Goal: Information Seeking & Learning: Check status

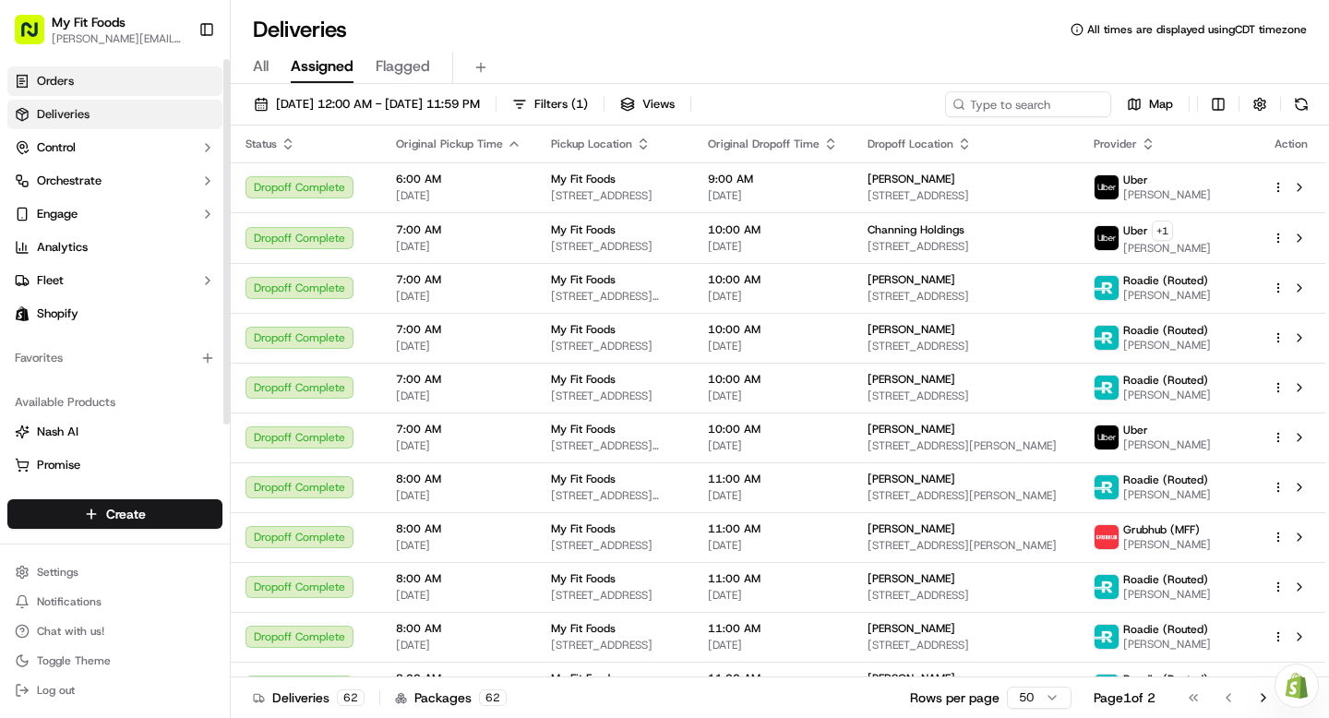
click at [116, 90] on link "Orders" at bounding box center [114, 81] width 215 height 30
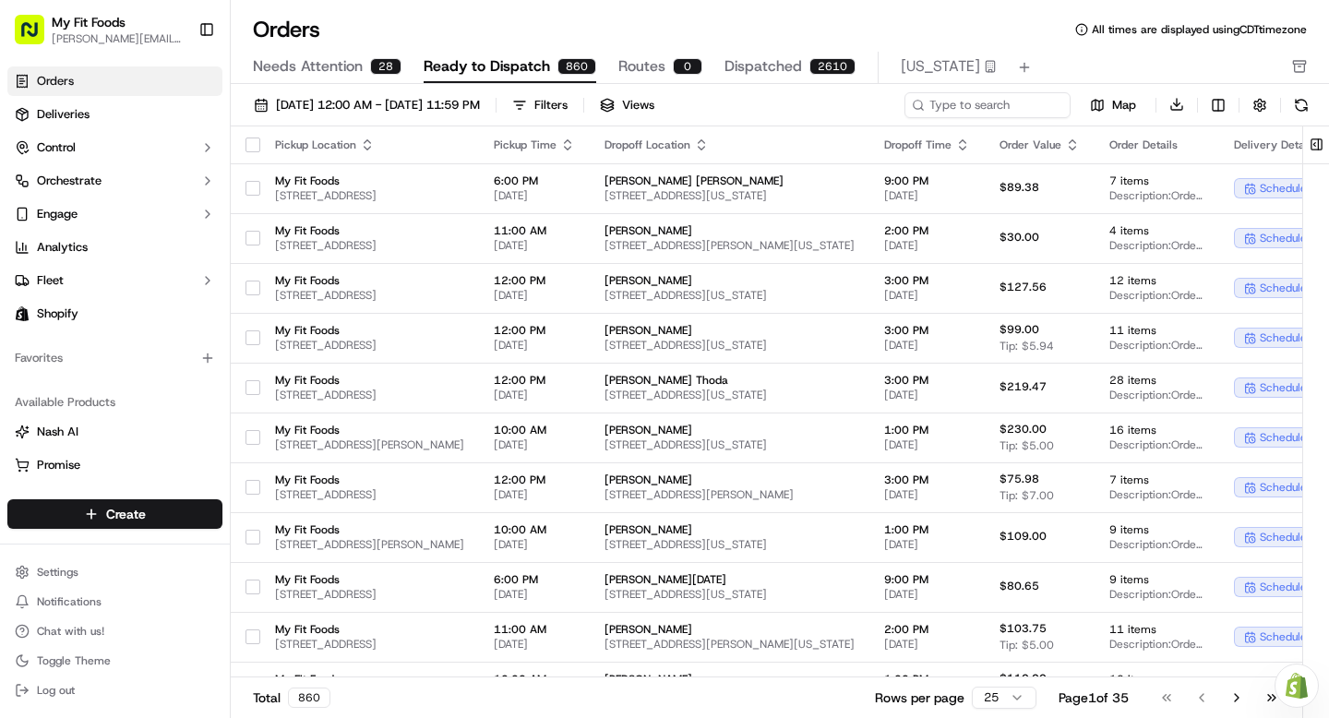
click at [360, 141] on icon "button" at bounding box center [367, 145] width 15 height 15
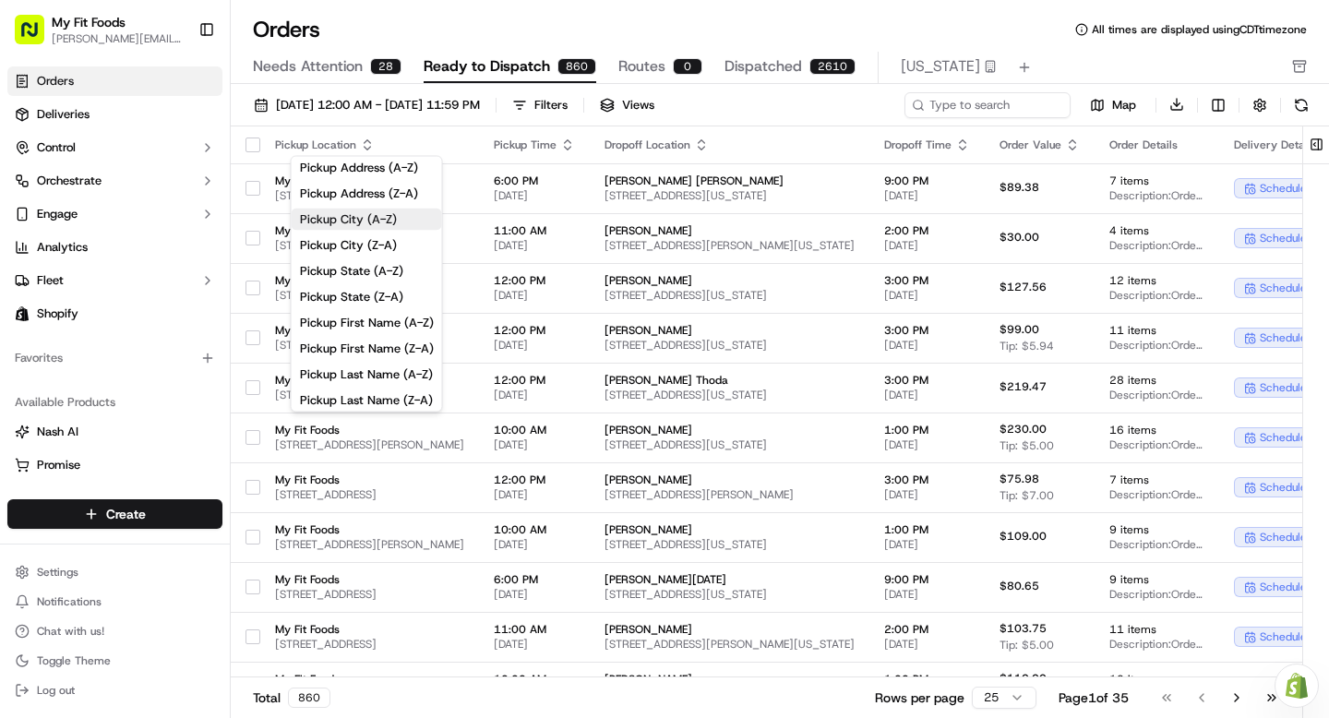
click at [369, 226] on button "Pickup City (A-Z)" at bounding box center [367, 220] width 150 height 22
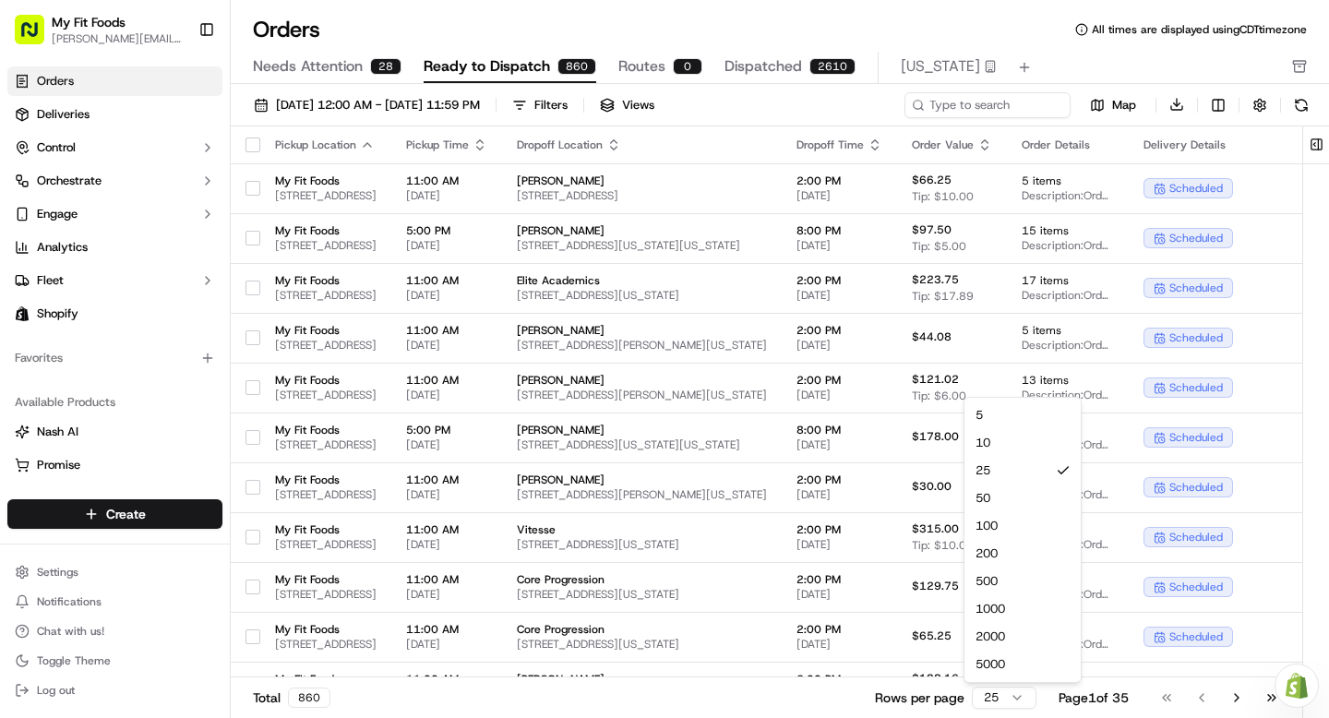
click at [1000, 703] on html "My Fit Foods [PERSON_NAME][EMAIL_ADDRESS][DOMAIN_NAME] Toggle Sidebar Orders De…" at bounding box center [664, 359] width 1329 height 718
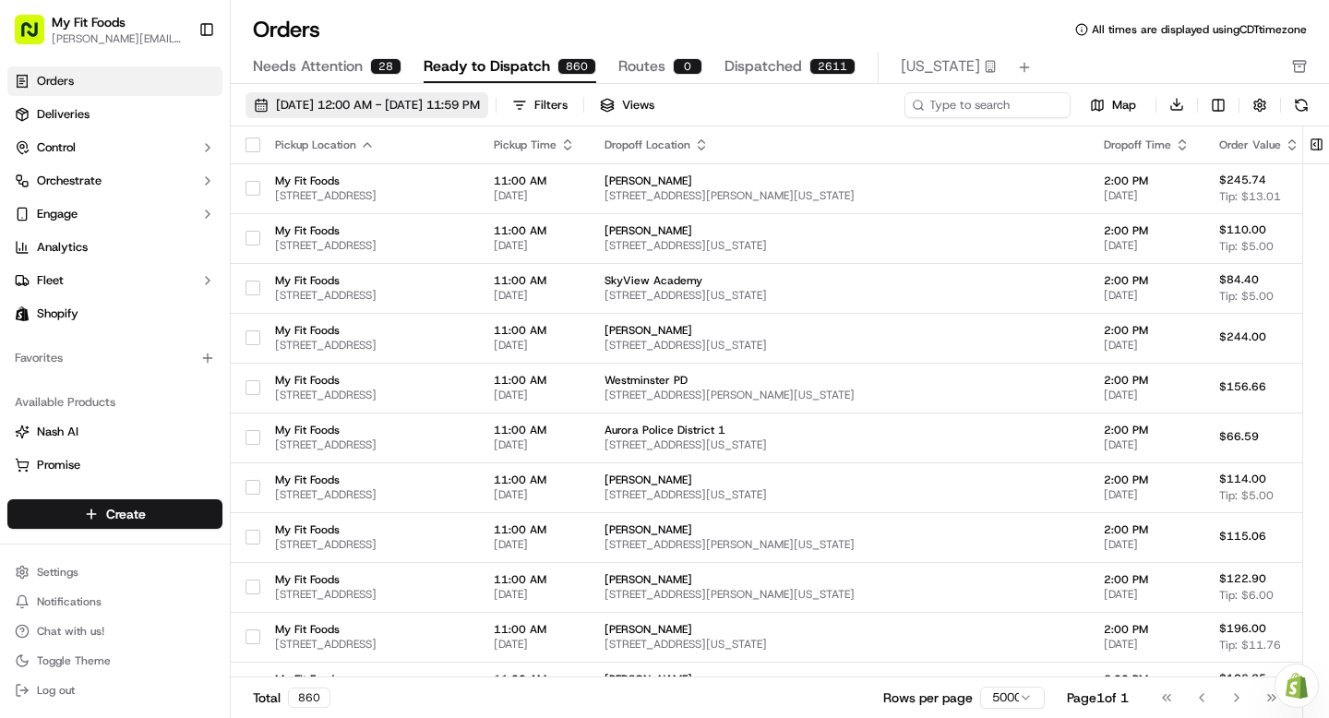
click at [480, 97] on span "[DATE] 12:00 AM - [DATE] 11:59 PM" at bounding box center [378, 105] width 204 height 17
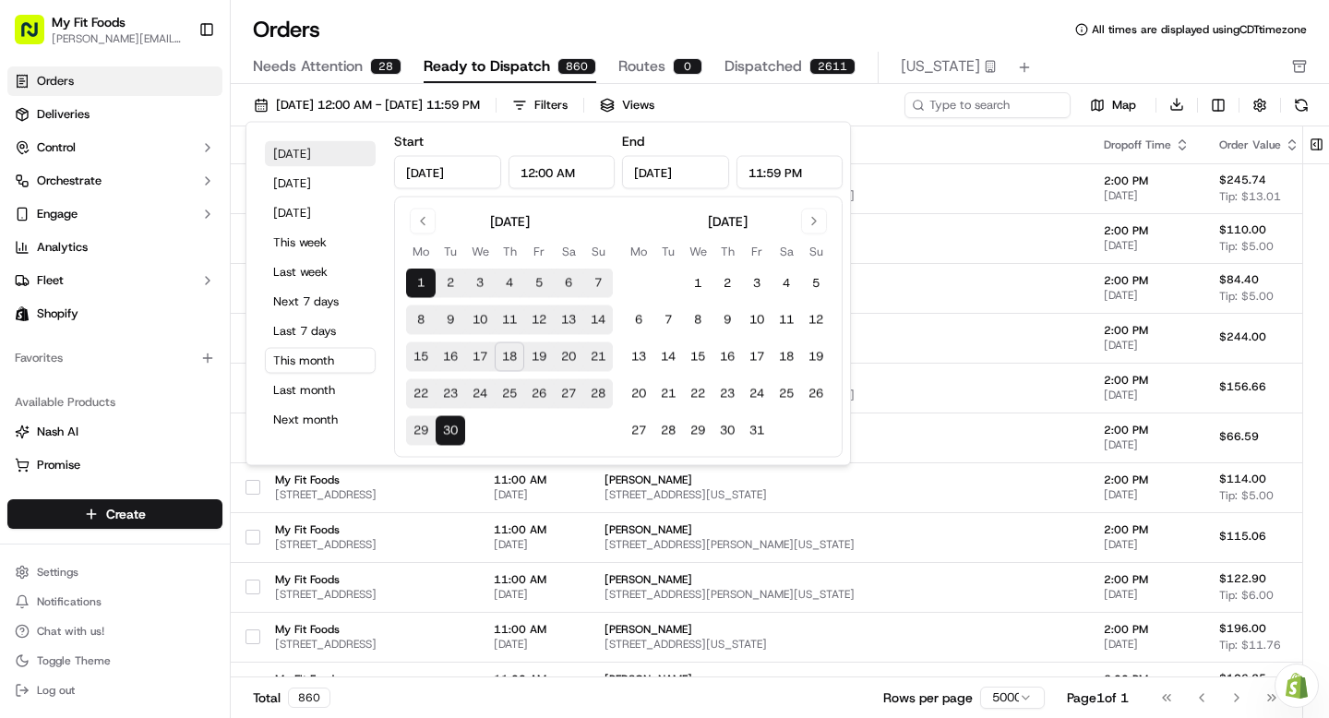
click at [294, 150] on button "[DATE]" at bounding box center [320, 154] width 111 height 26
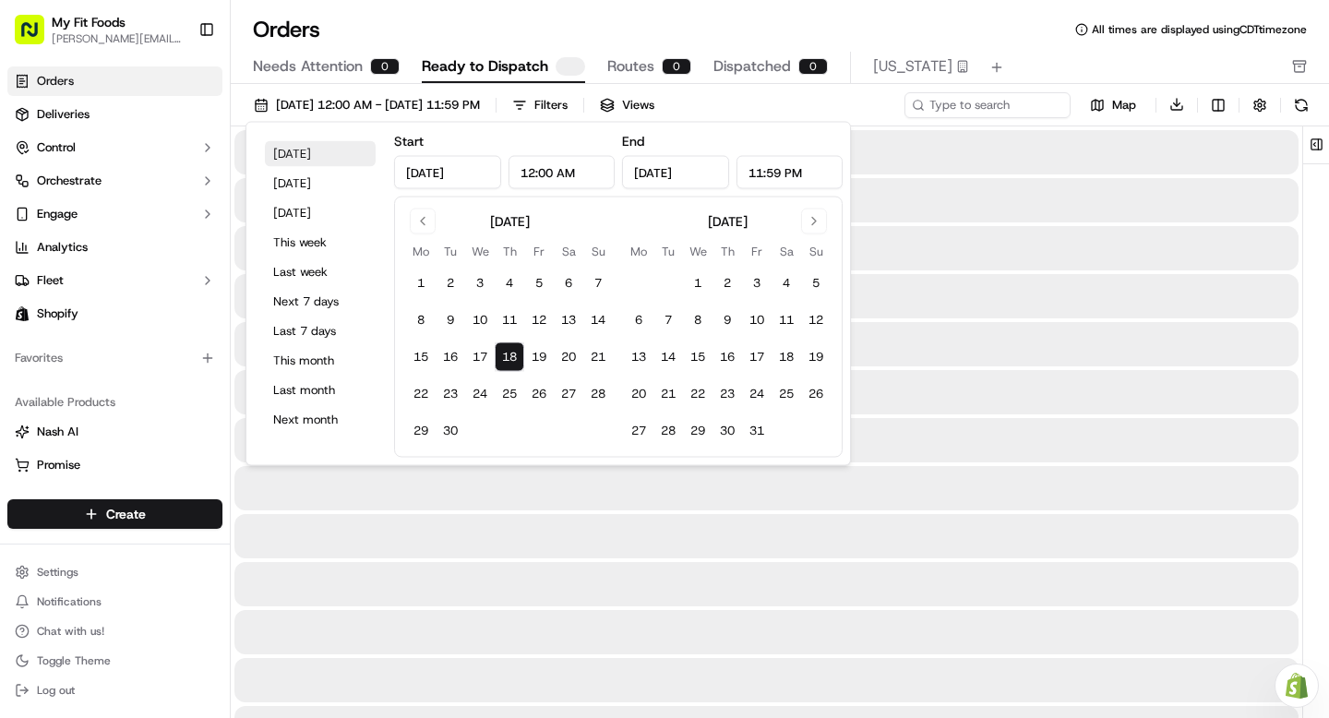
type input "[DATE]"
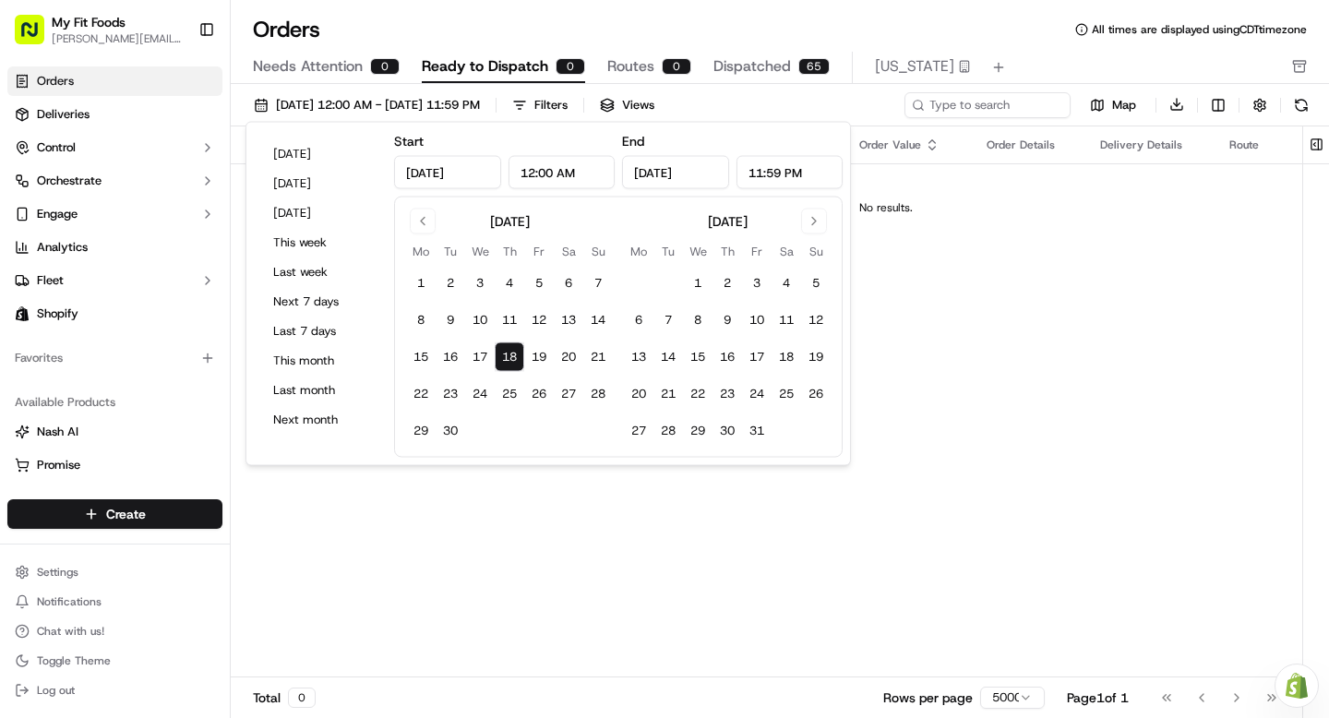
click at [924, 312] on div "Pickup Location Pickup Time Dropoff Location Dropoff Time Order Value Order Det…" at bounding box center [886, 402] width 1311 height 552
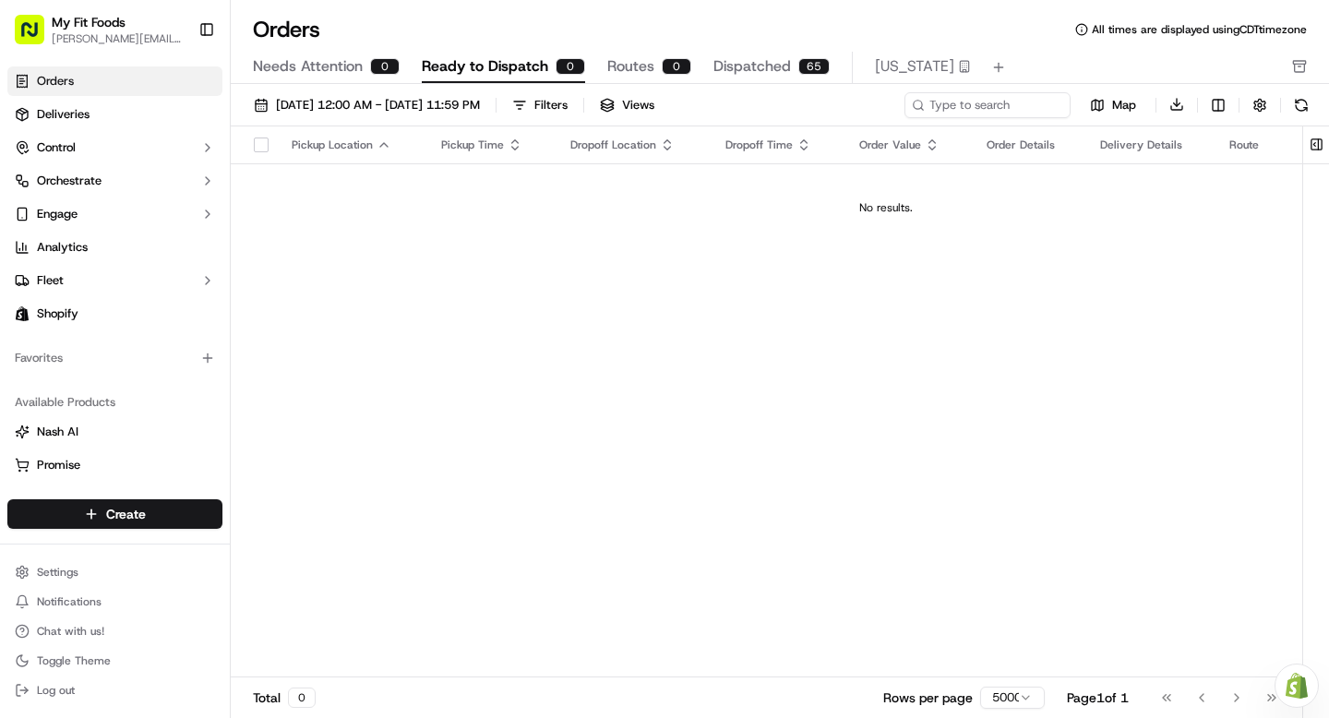
click at [728, 69] on span "Dispatched" at bounding box center [753, 66] width 78 height 22
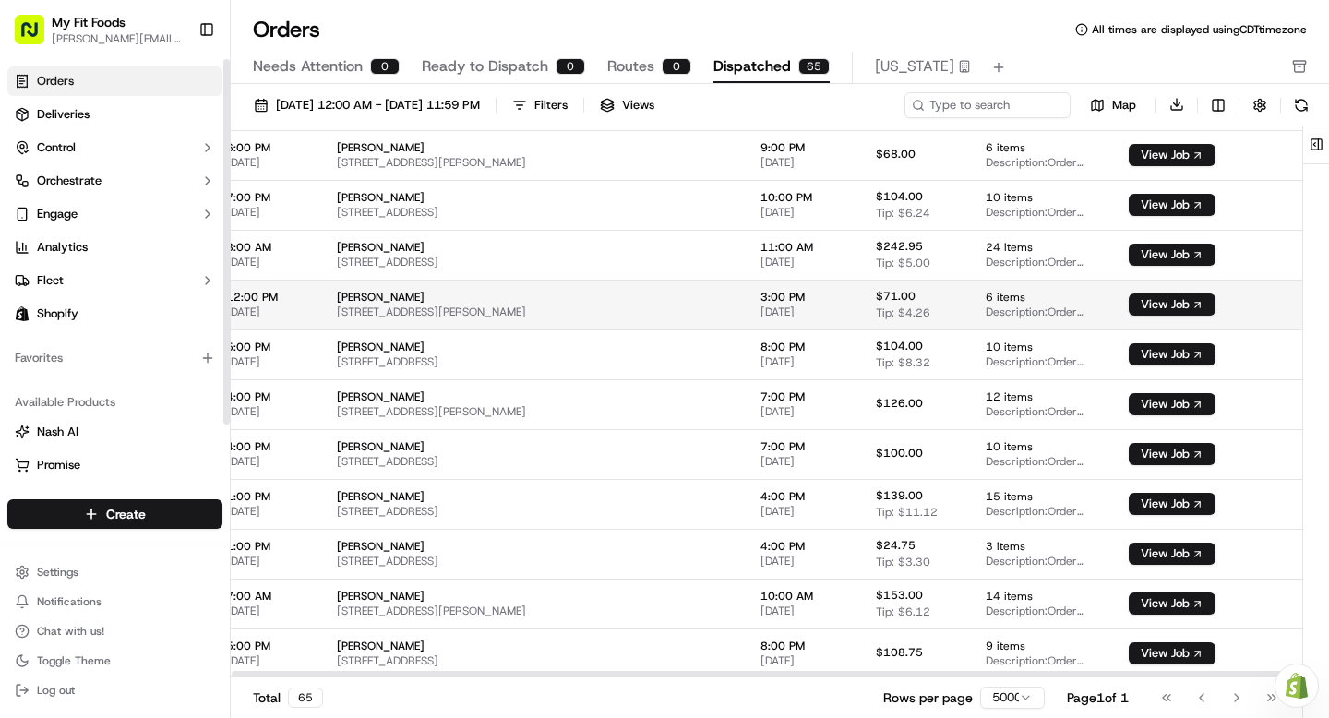
scroll to position [2725, 0]
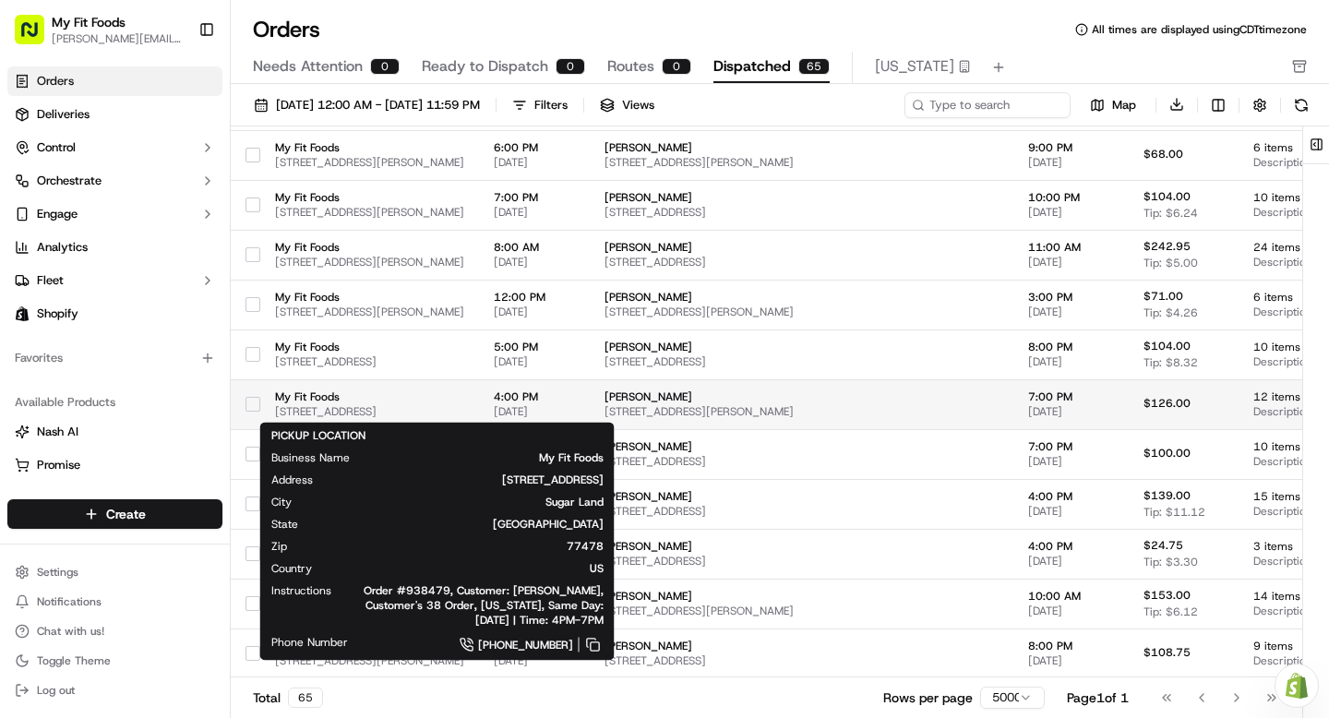
click at [444, 411] on span "[STREET_ADDRESS]" at bounding box center [369, 411] width 189 height 15
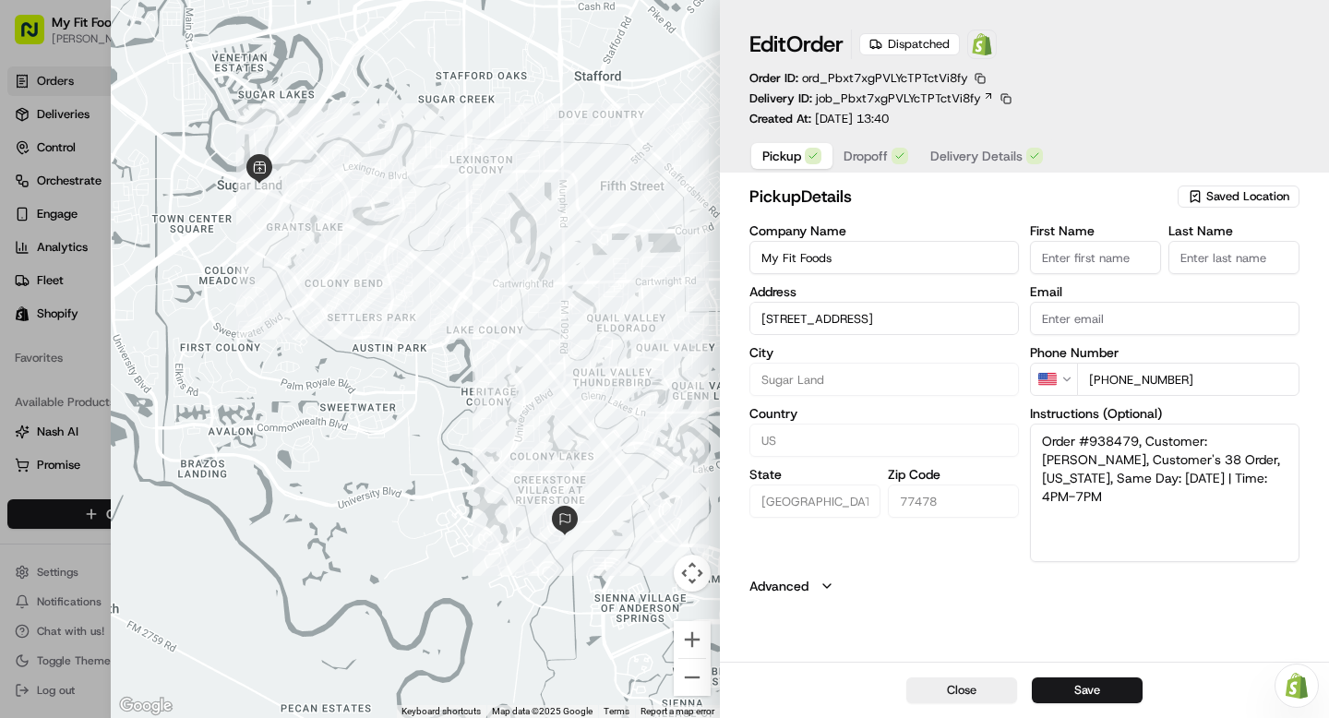
click at [881, 152] on span "Dropoff" at bounding box center [866, 156] width 44 height 18
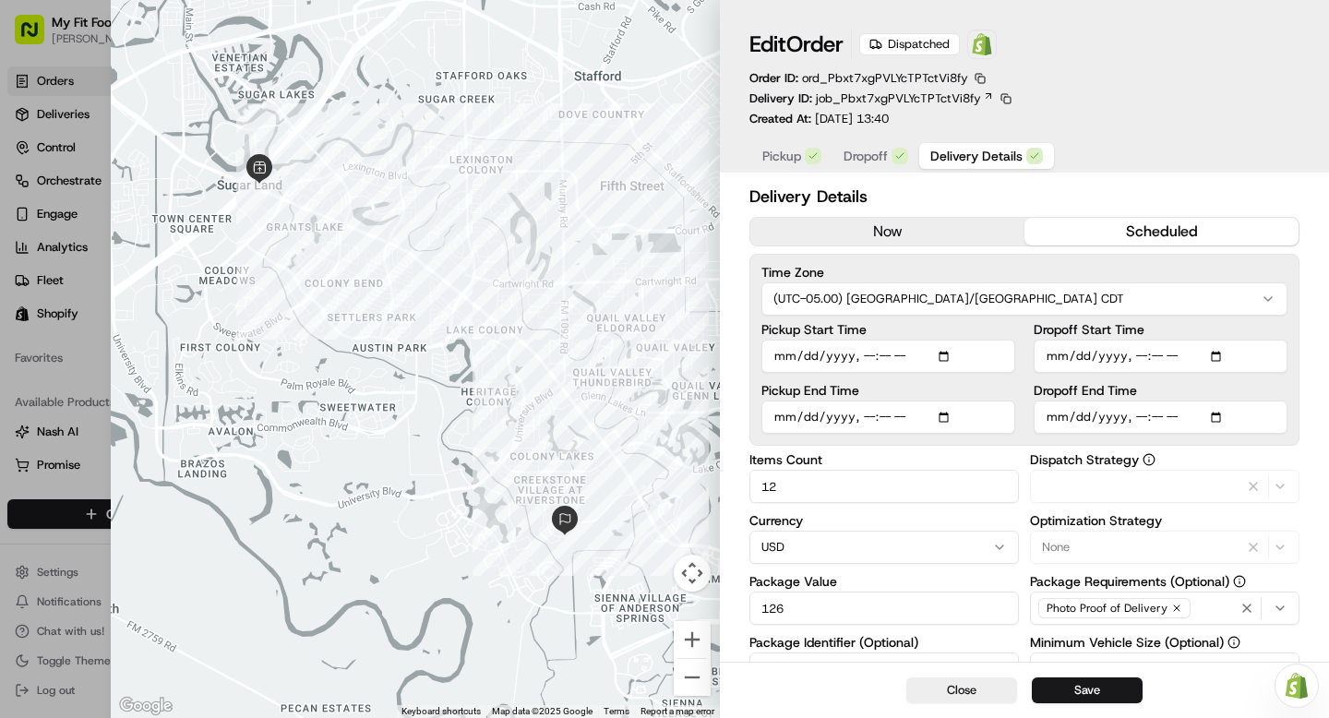
click at [936, 160] on span "Delivery Details" at bounding box center [977, 156] width 92 height 18
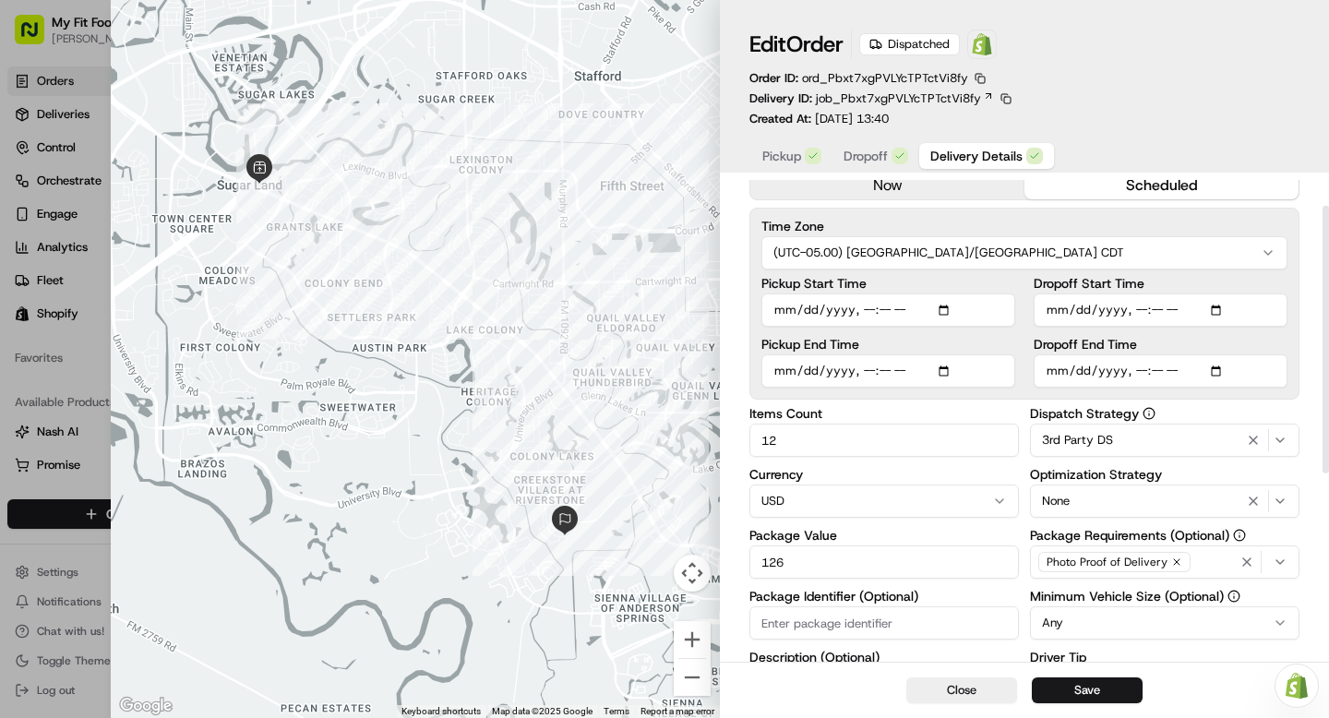
scroll to position [0, 0]
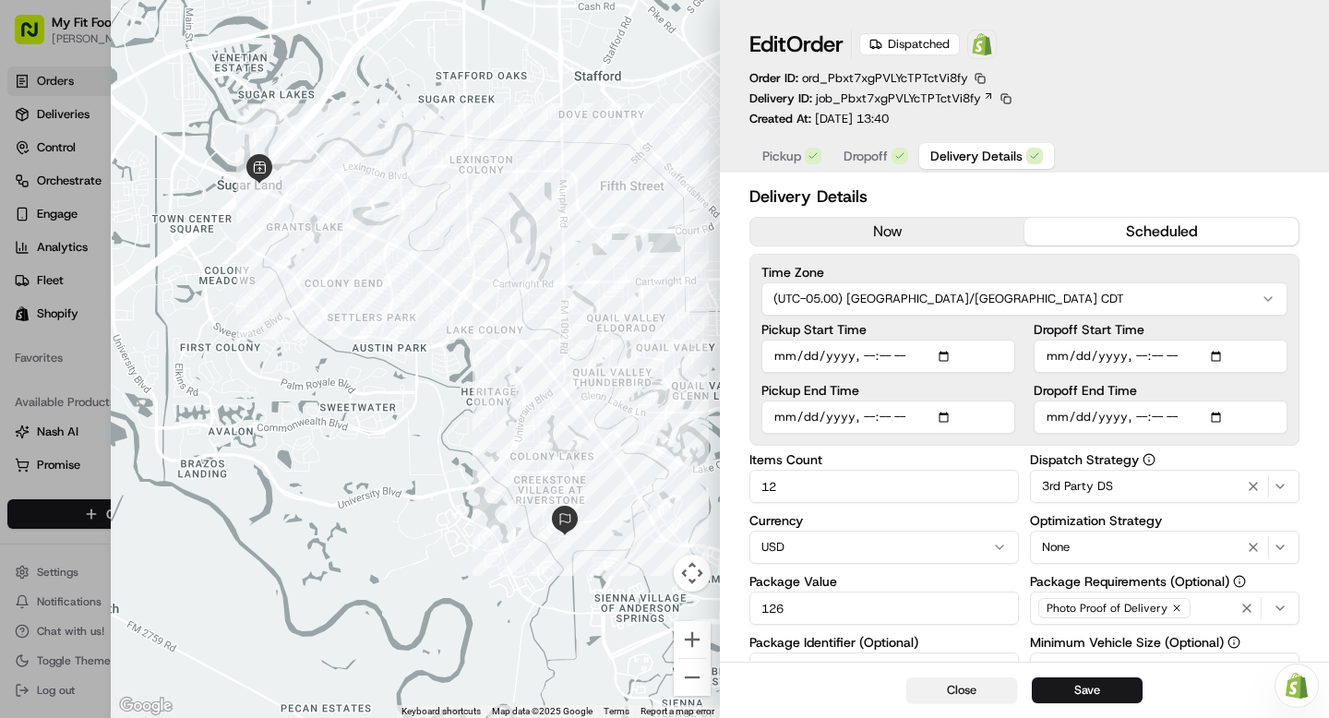
click at [947, 696] on button "Close" at bounding box center [962, 691] width 111 height 26
type input "1"
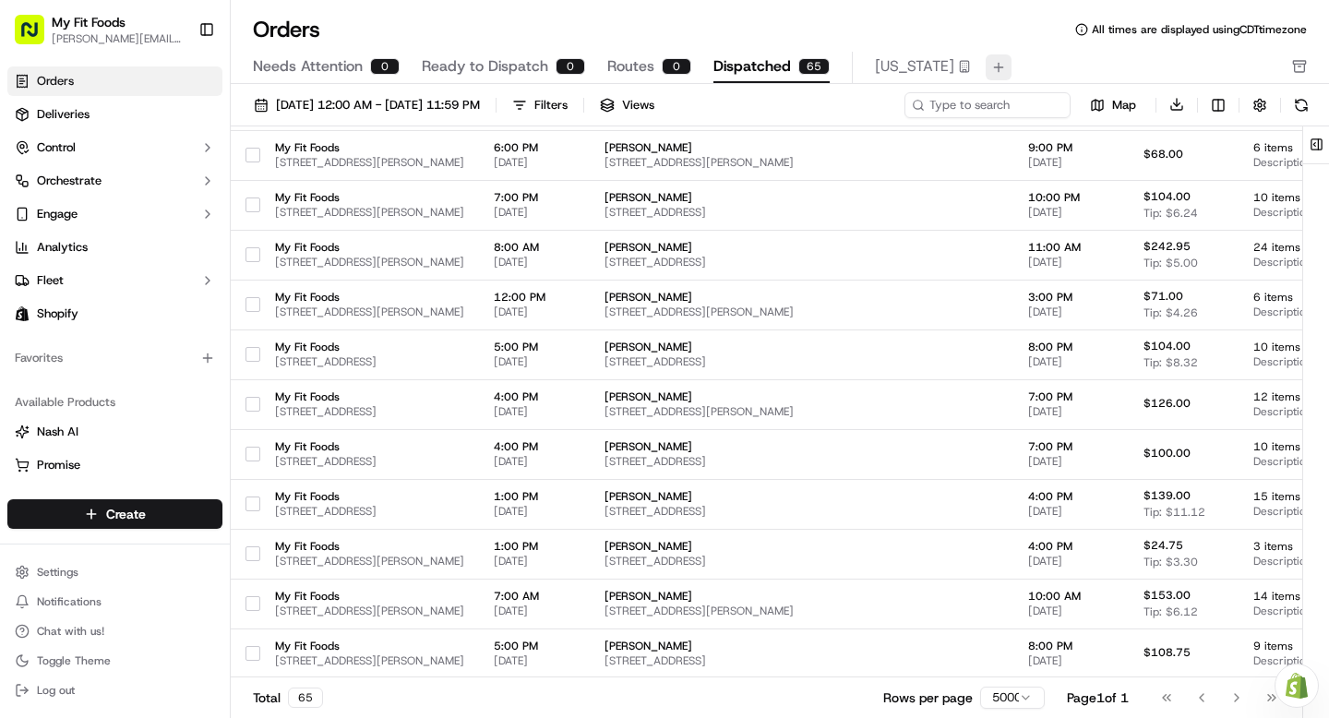
click at [986, 69] on button at bounding box center [999, 67] width 26 height 26
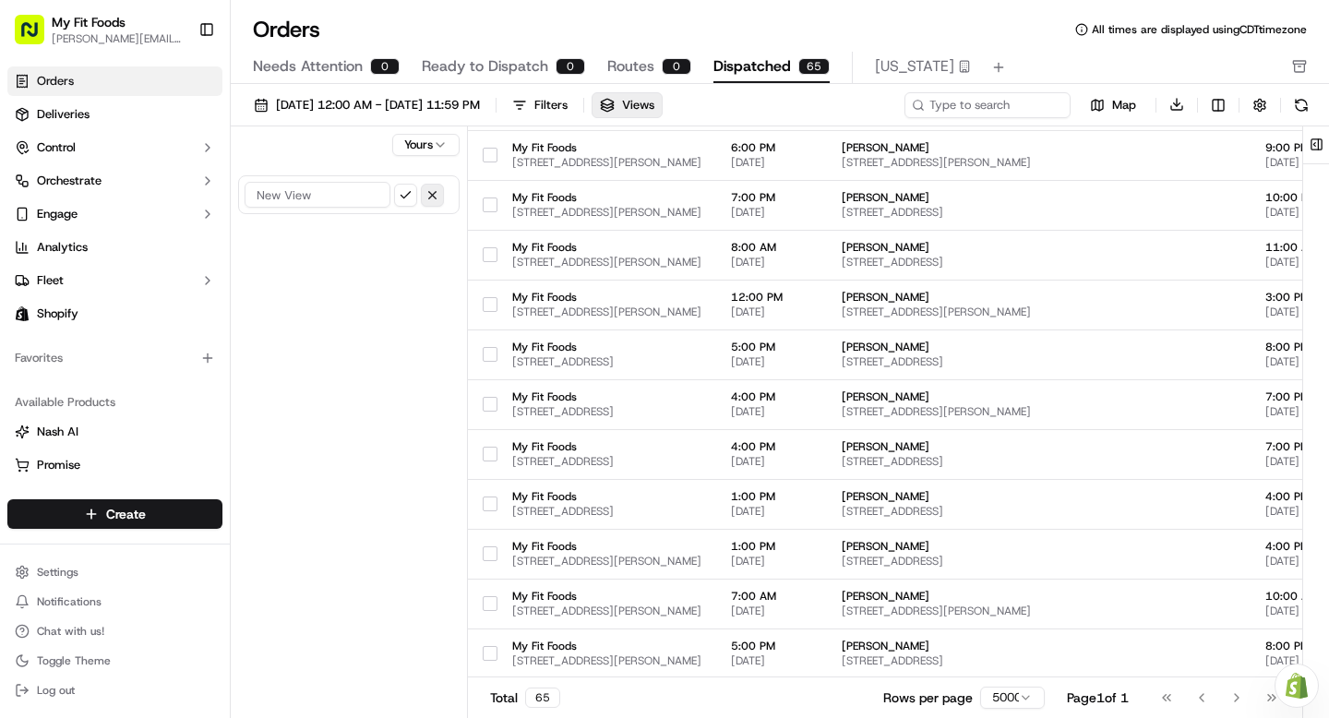
click at [433, 198] on button "button" at bounding box center [432, 195] width 23 height 23
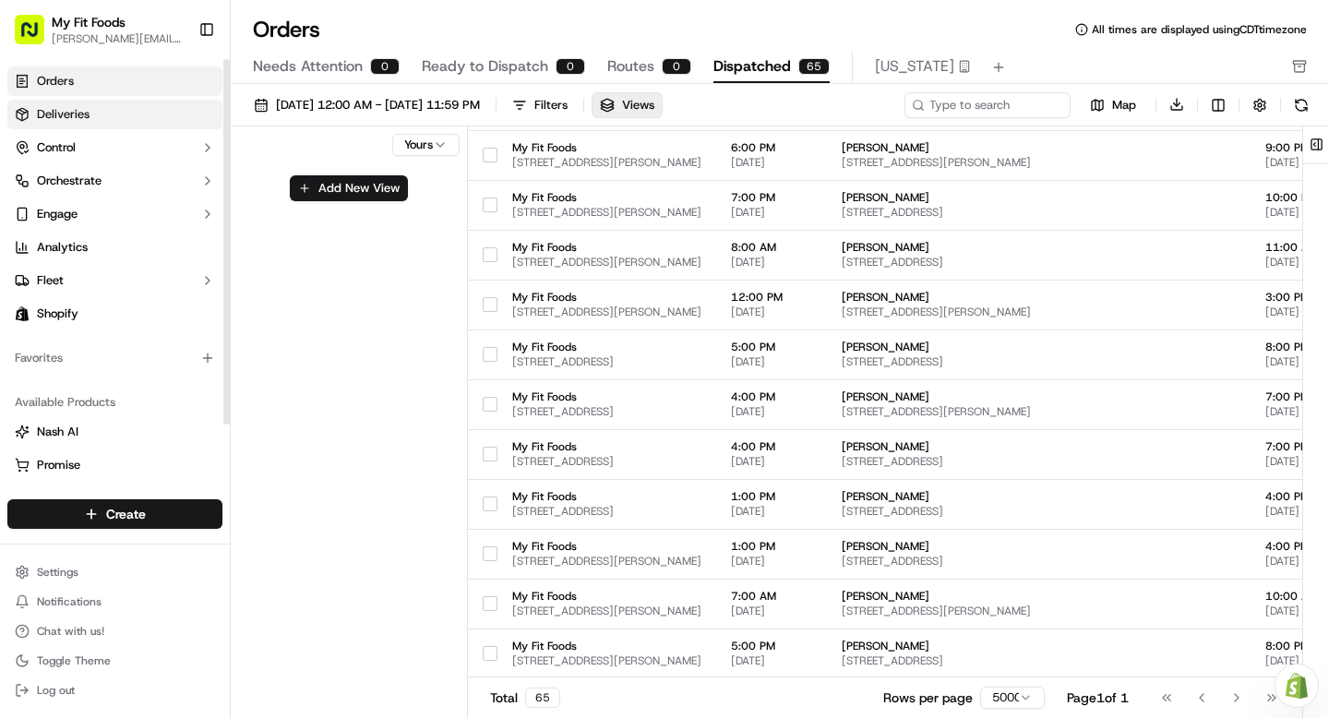
click at [96, 120] on link "Deliveries" at bounding box center [114, 115] width 215 height 30
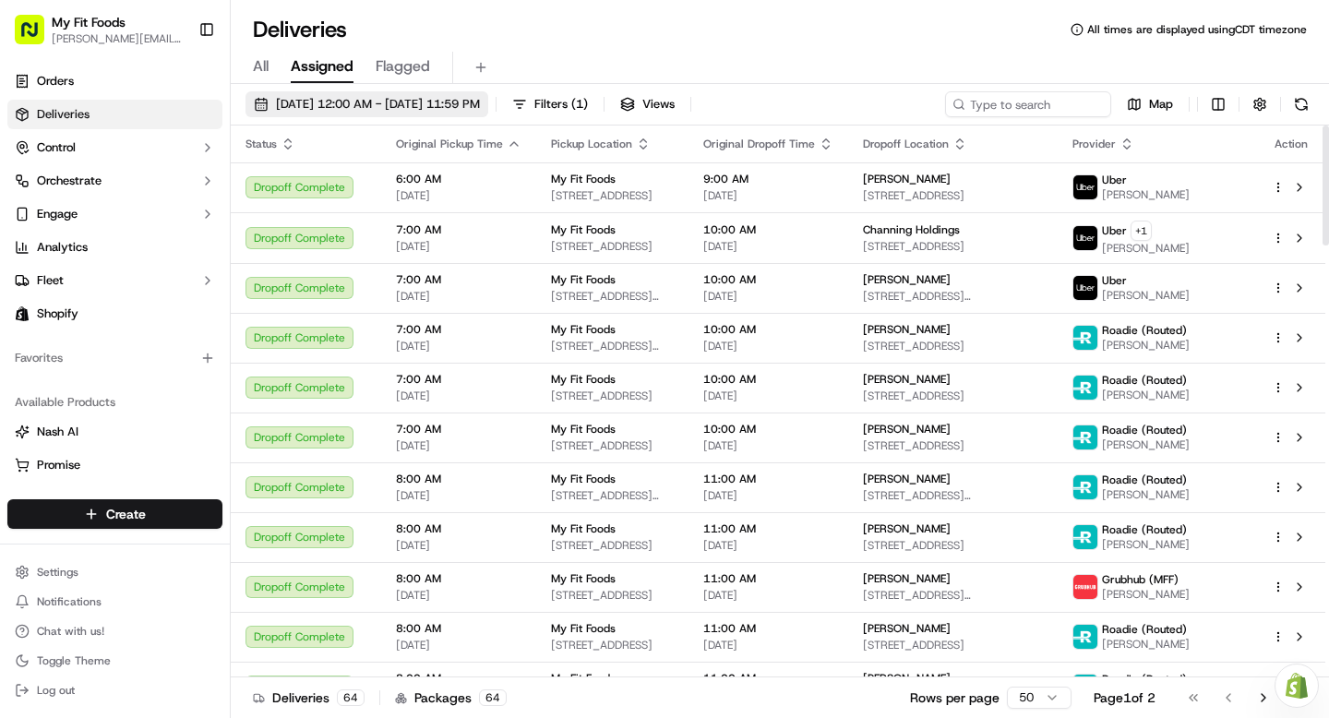
click at [467, 104] on span "[DATE] 12:00 AM - [DATE] 11:59 PM" at bounding box center [378, 104] width 204 height 17
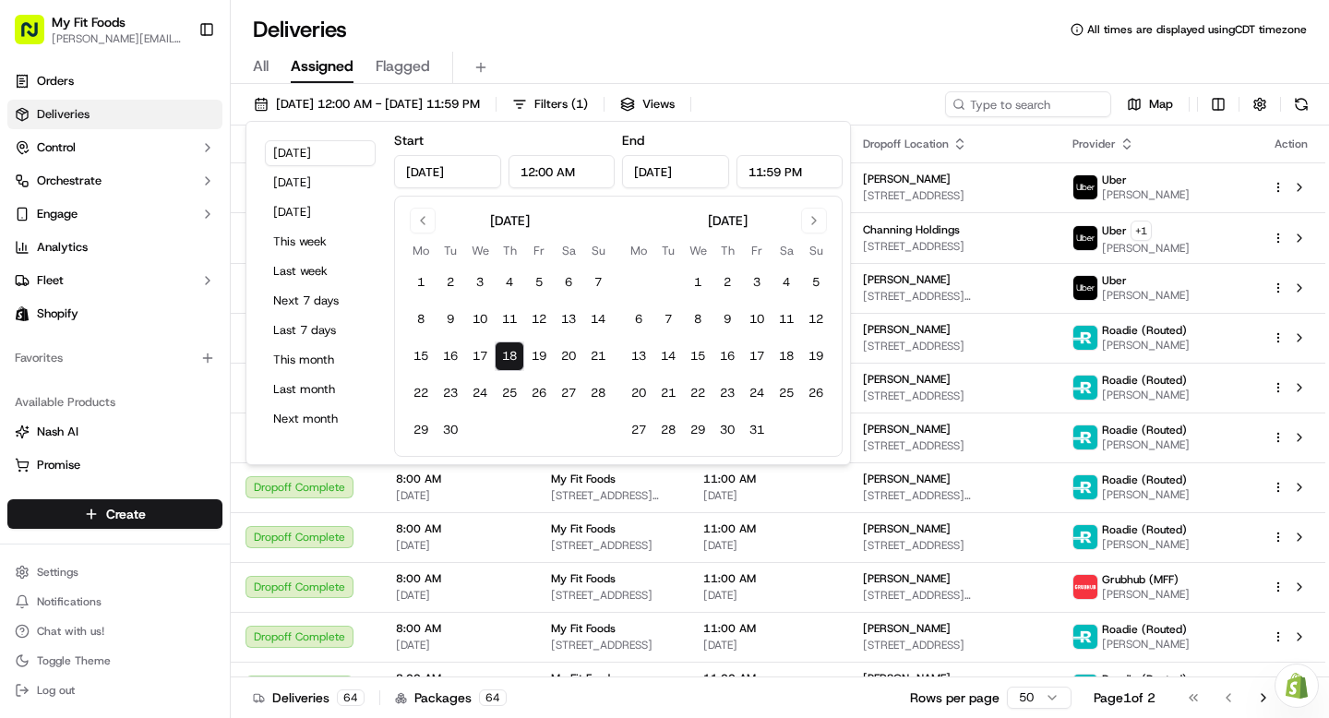
click at [763, 26] on div "Deliveries All times are displayed using CDT timezone" at bounding box center [780, 30] width 1099 height 30
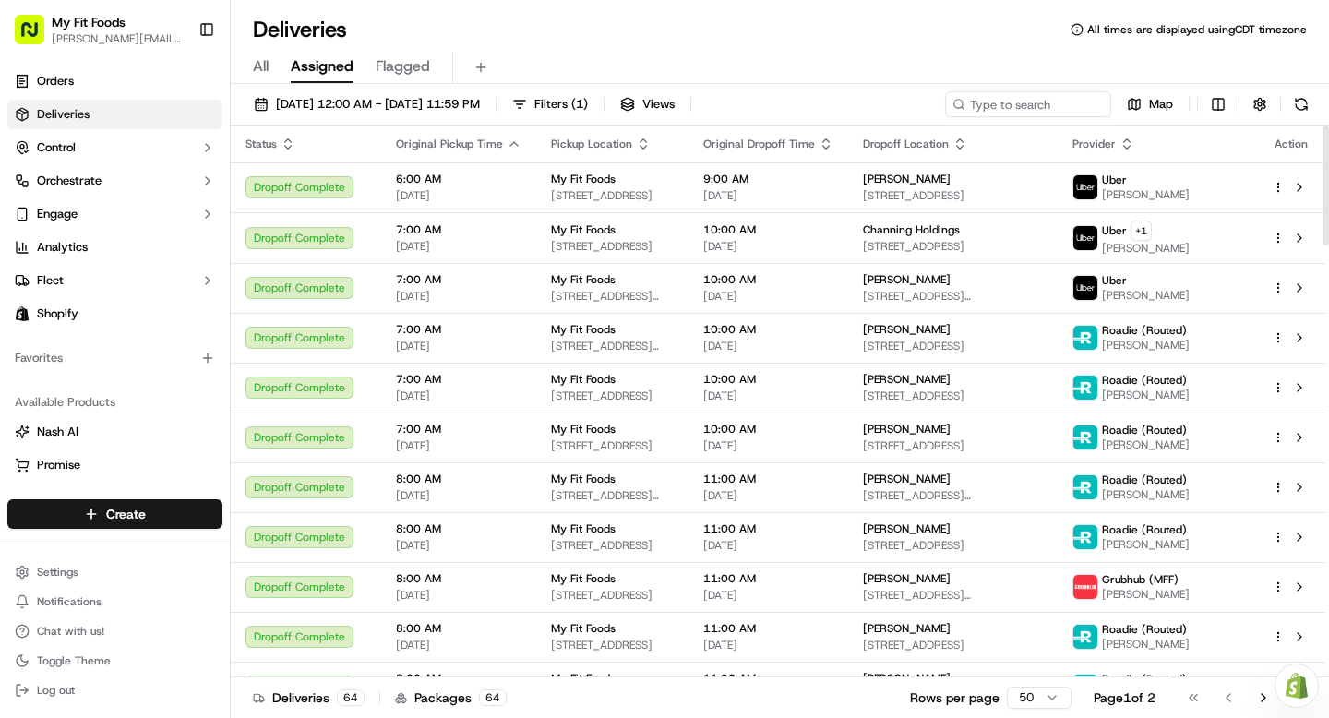
click at [640, 139] on icon "button" at bounding box center [643, 144] width 15 height 15
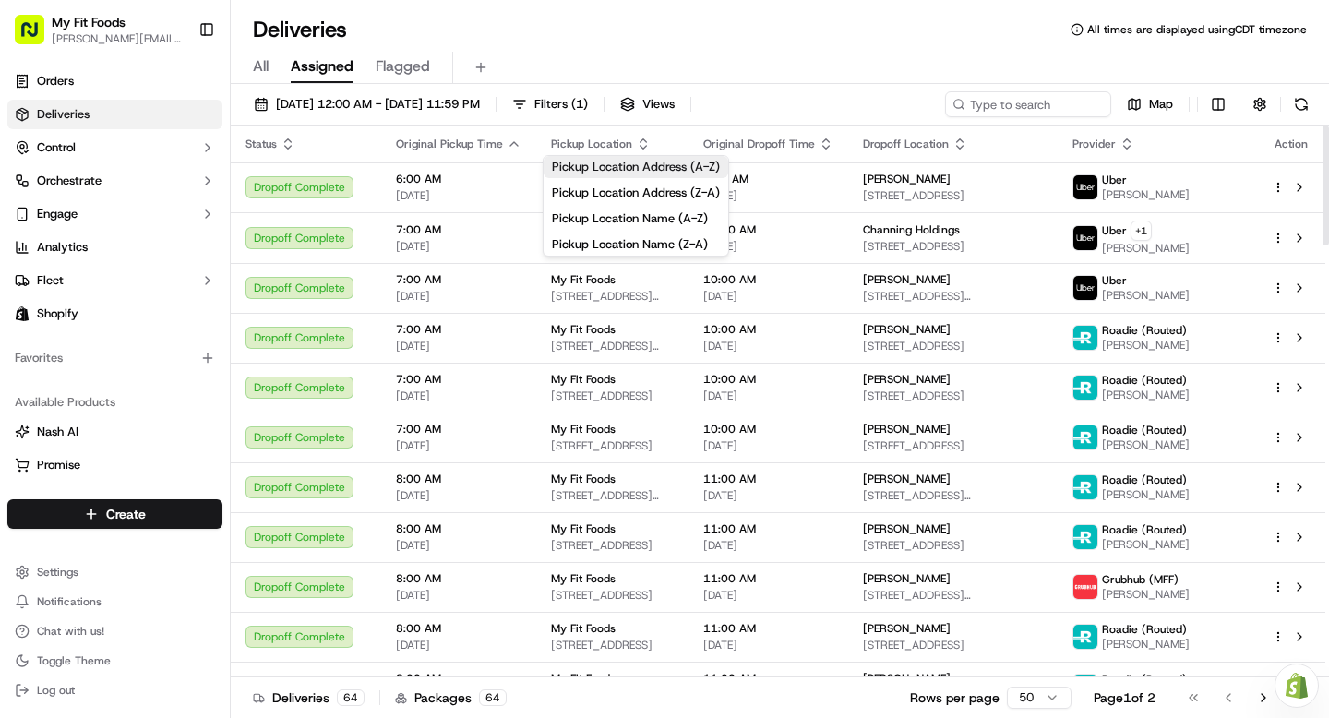
click at [655, 164] on button "Pickup Location Address (A-Z)" at bounding box center [636, 167] width 185 height 22
